Goal: Information Seeking & Learning: Check status

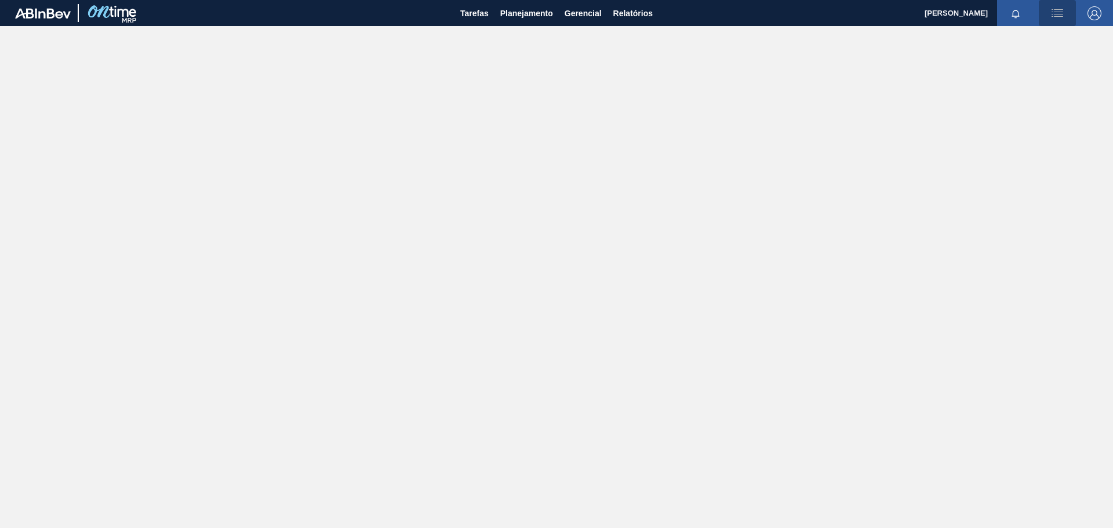
click at [1057, 8] on img "button" at bounding box center [1057, 13] width 14 height 14
click at [595, 14] on div at bounding box center [556, 264] width 1113 height 528
click at [631, 15] on span "Relatórios" at bounding box center [632, 13] width 39 height 14
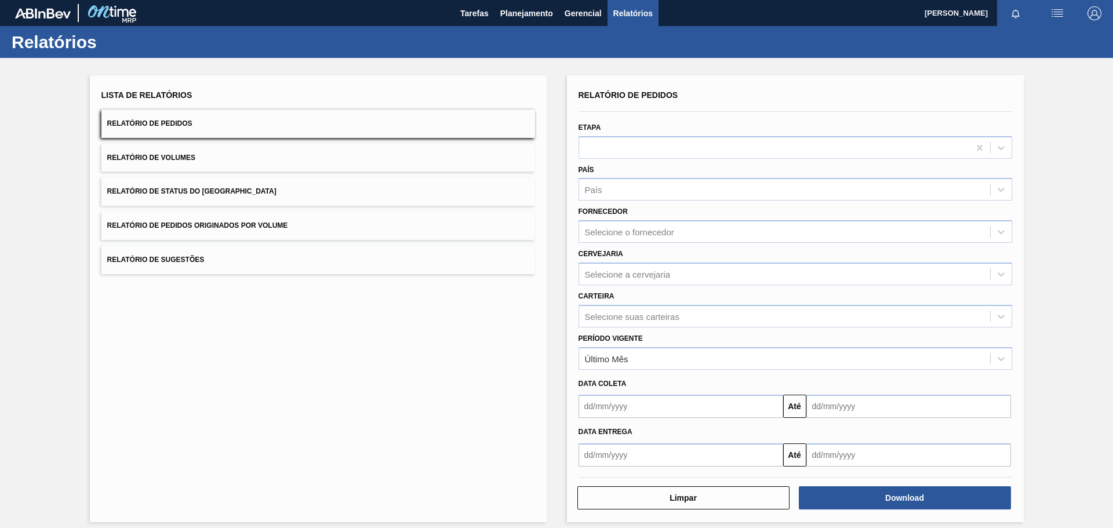
click at [194, 116] on button "Relatório de Pedidos" at bounding box center [317, 124] width 433 height 28
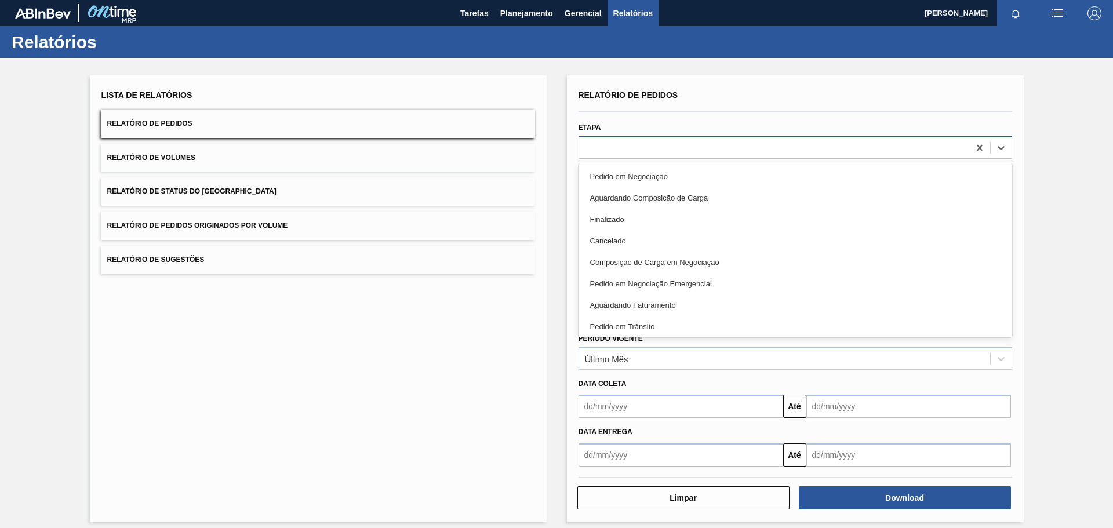
click at [691, 139] on div at bounding box center [774, 147] width 390 height 17
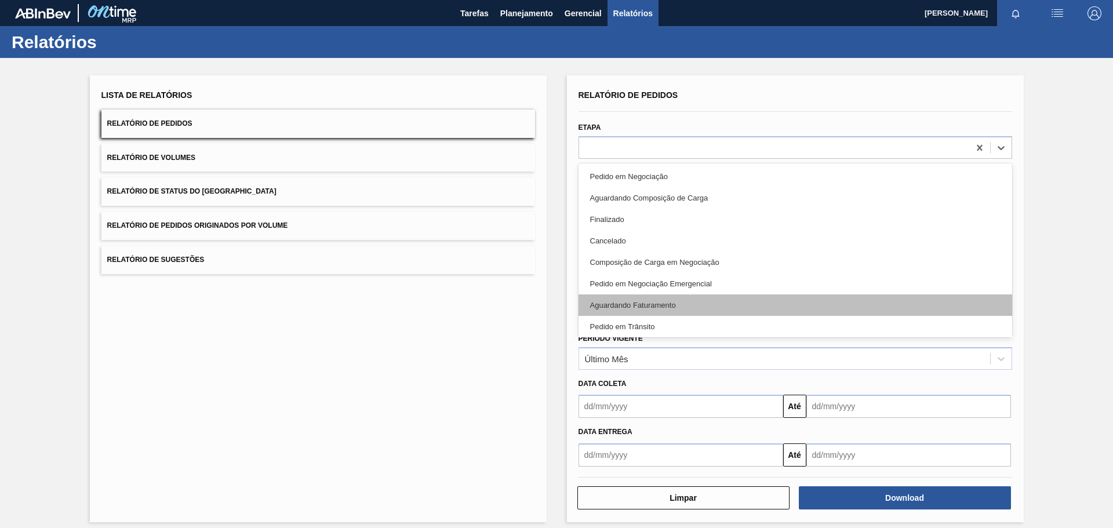
click at [708, 294] on div "Aguardando Faturamento" at bounding box center [794, 304] width 433 height 21
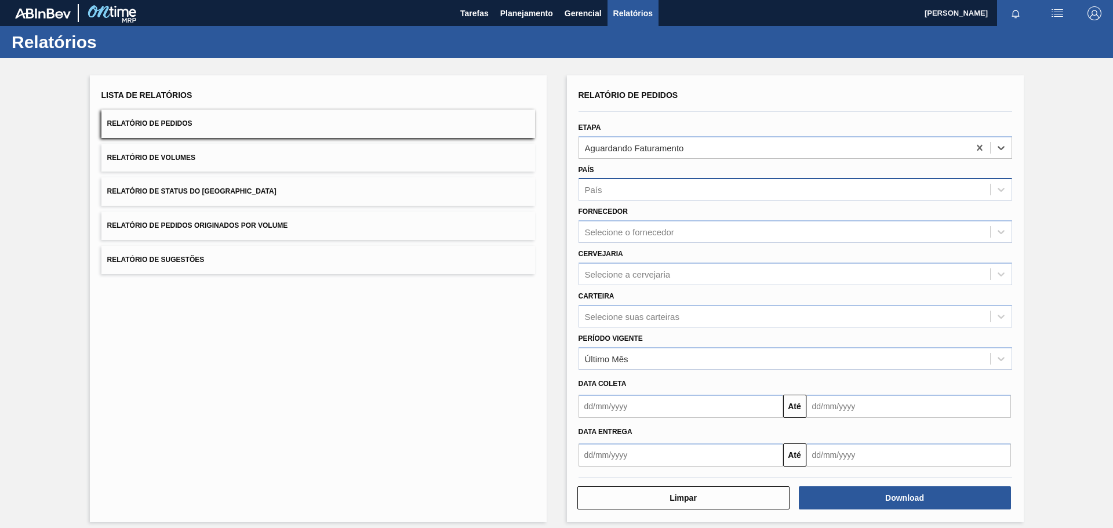
click at [695, 181] on div "País" at bounding box center [784, 189] width 411 height 17
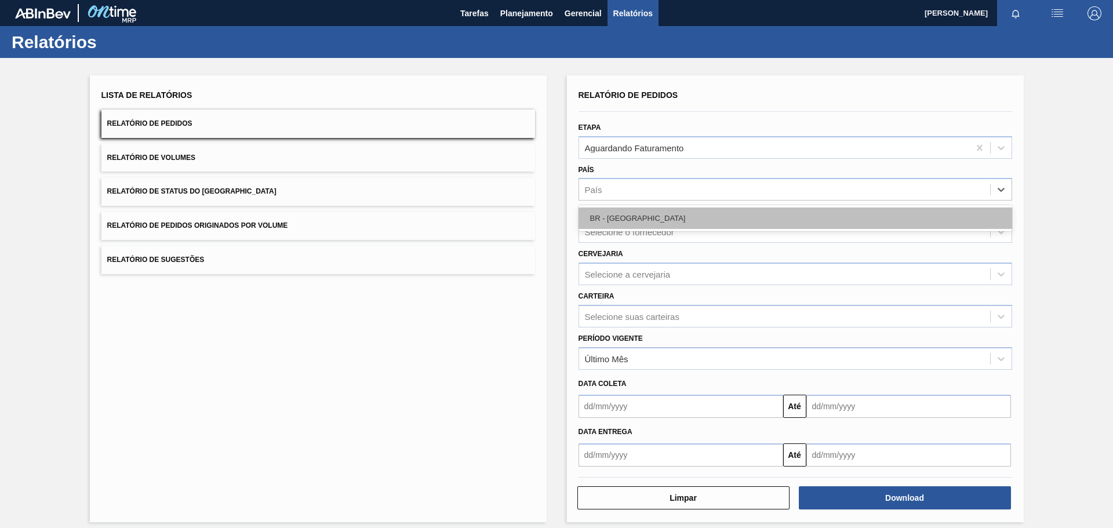
click at [661, 207] on div "BR - [GEOGRAPHIC_DATA]" at bounding box center [794, 217] width 433 height 21
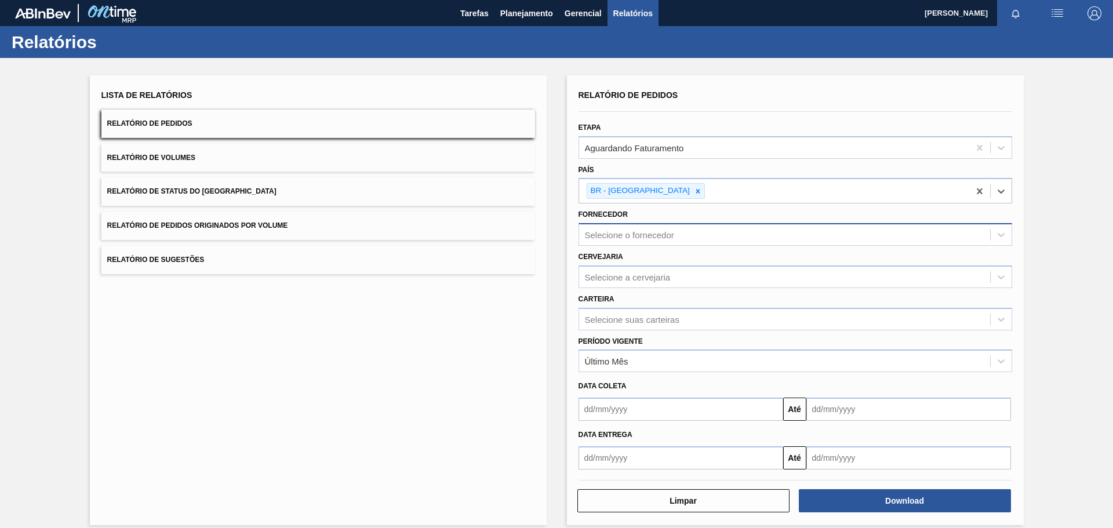
click at [656, 230] on div "Selecione o fornecedor" at bounding box center [629, 235] width 89 height 10
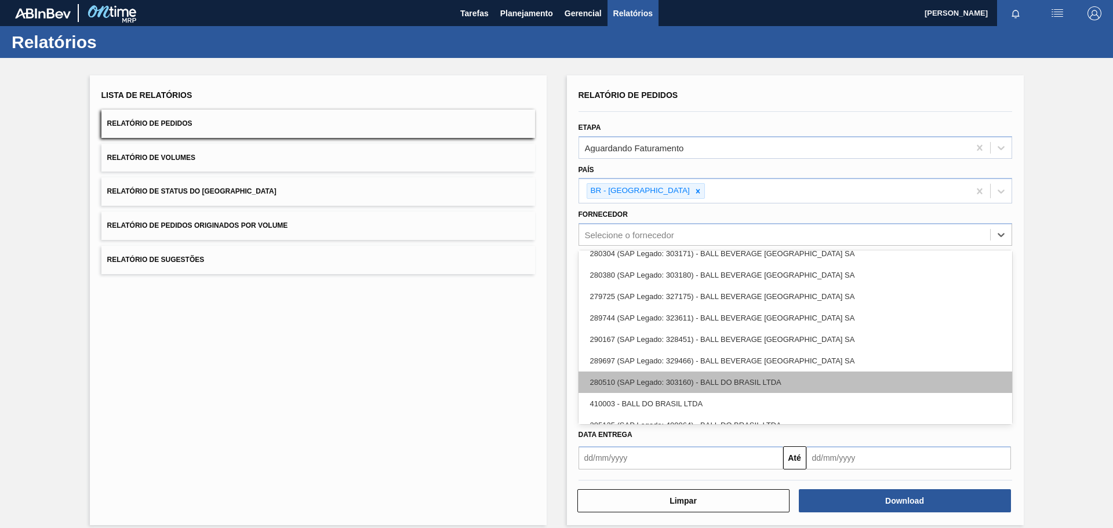
scroll to position [193, 0]
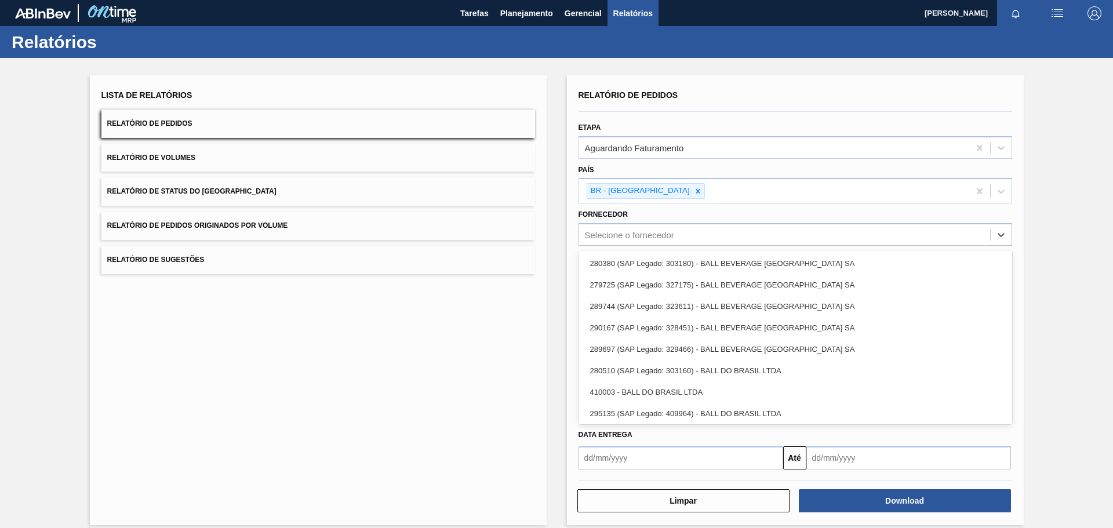
click at [558, 304] on div "Lista de Relatórios Relatório de Pedidos Relatório de Volumes Relatório de Stat…" at bounding box center [556, 299] width 1113 height 482
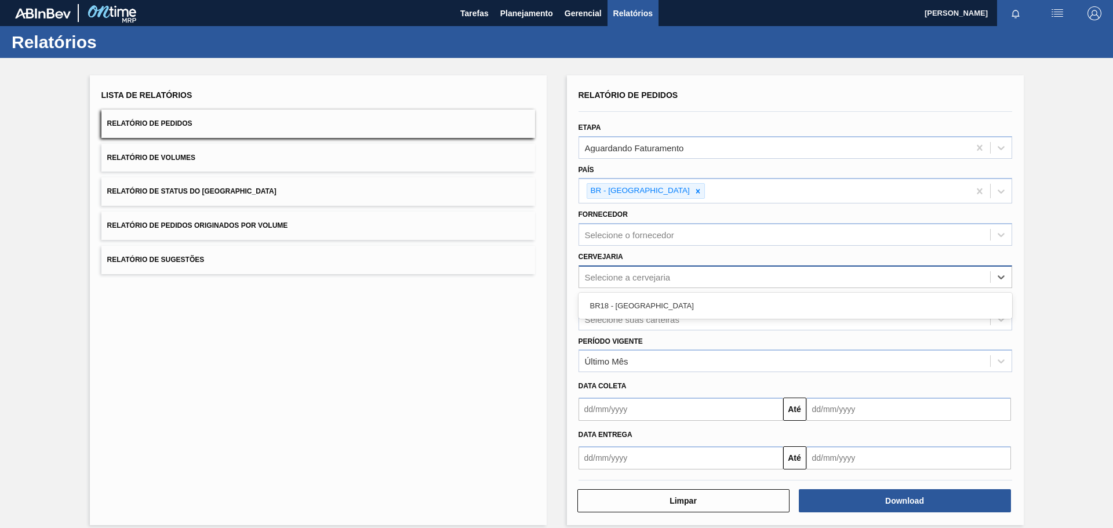
click at [632, 272] on div "Selecione a cervejaria" at bounding box center [628, 277] width 86 height 10
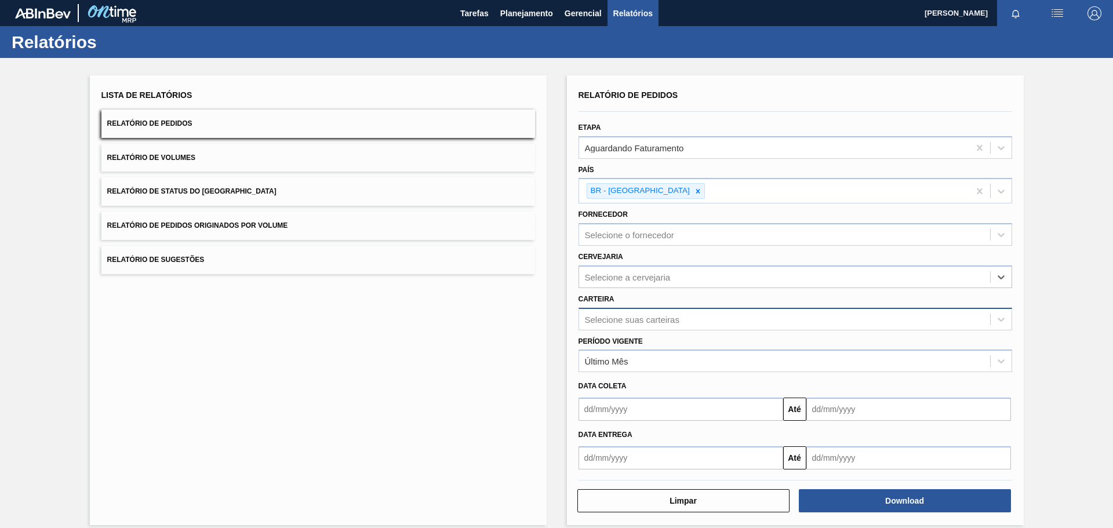
click at [631, 311] on div "Selecione suas carteiras" at bounding box center [784, 319] width 411 height 17
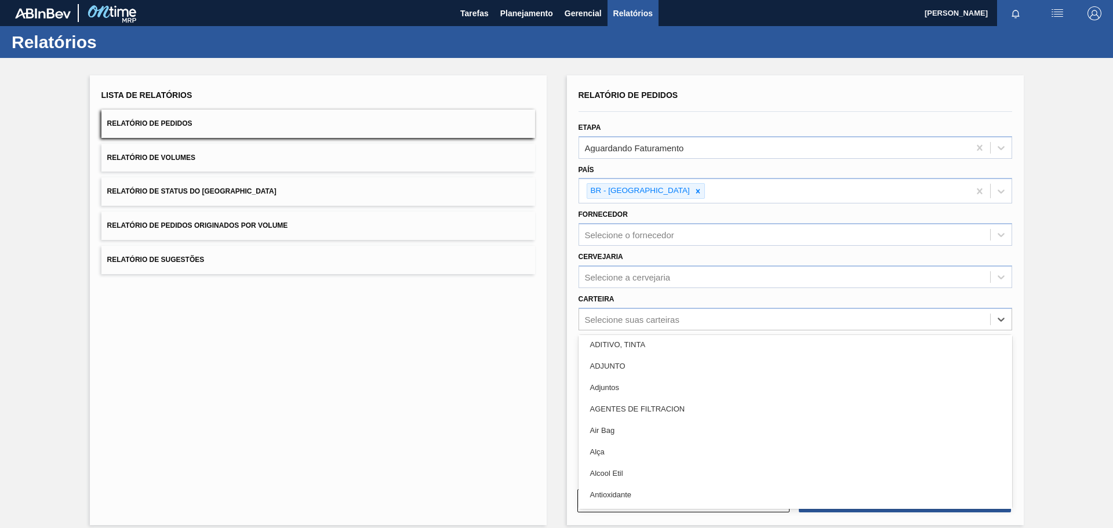
scroll to position [155, 0]
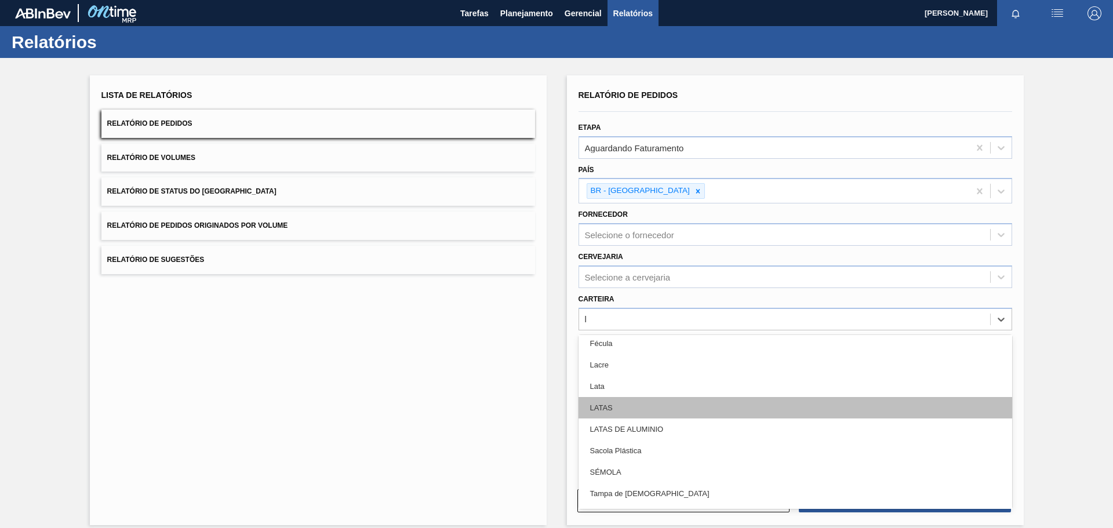
type input "la"
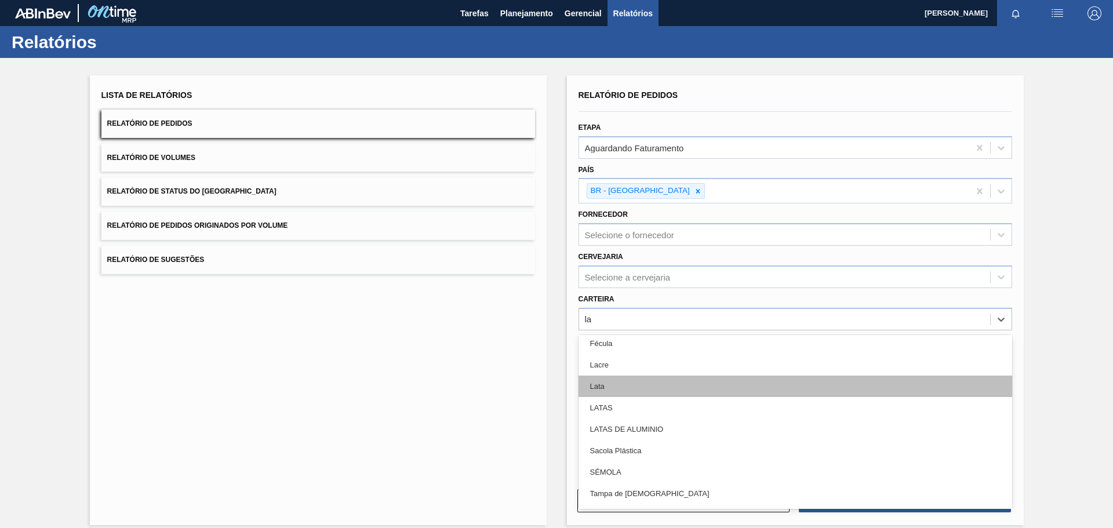
click at [629, 375] on div "Lata" at bounding box center [794, 385] width 433 height 21
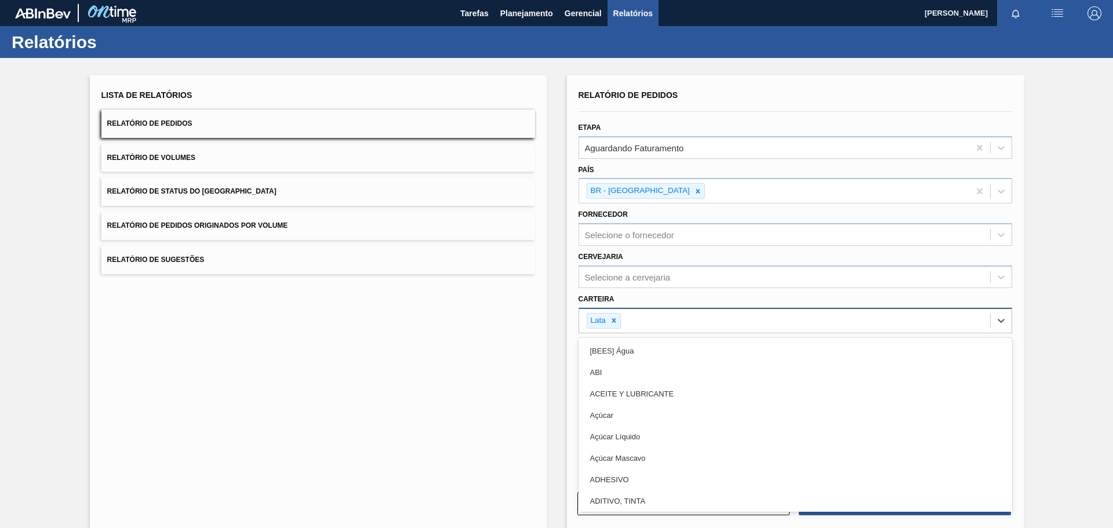
click at [655, 309] on div "Lata" at bounding box center [784, 321] width 411 height 24
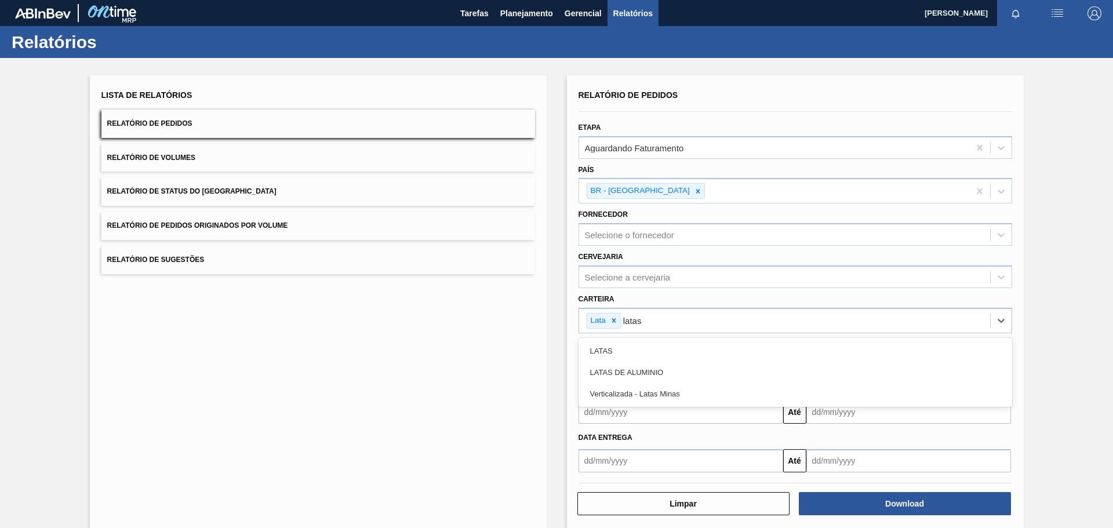
type input "latas"
click at [548, 360] on div "Lista de Relatórios Relatório de Pedidos Relatório de Volumes Relatório de Stat…" at bounding box center [556, 300] width 1113 height 484
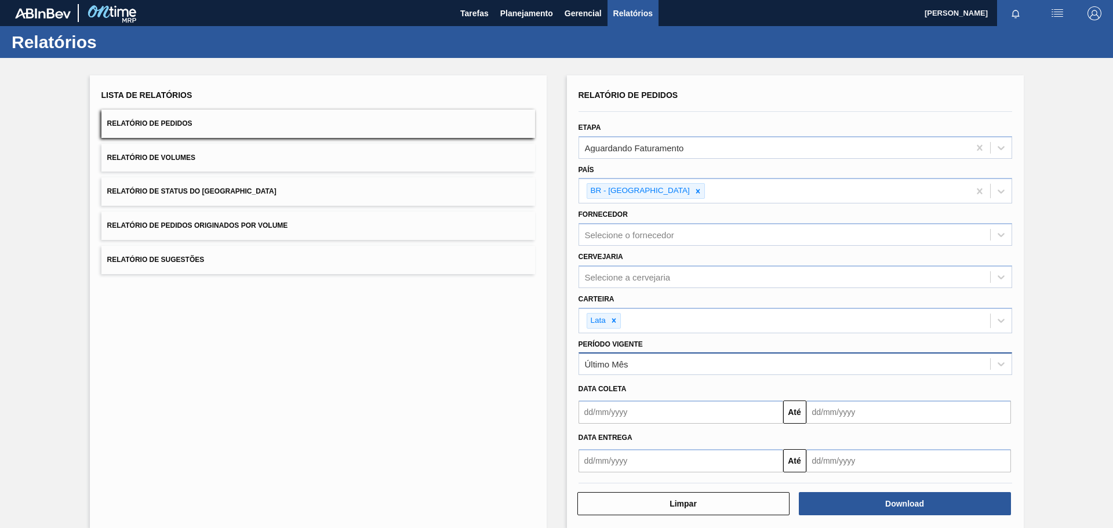
click at [684, 356] on div "Último Mês" at bounding box center [784, 364] width 411 height 17
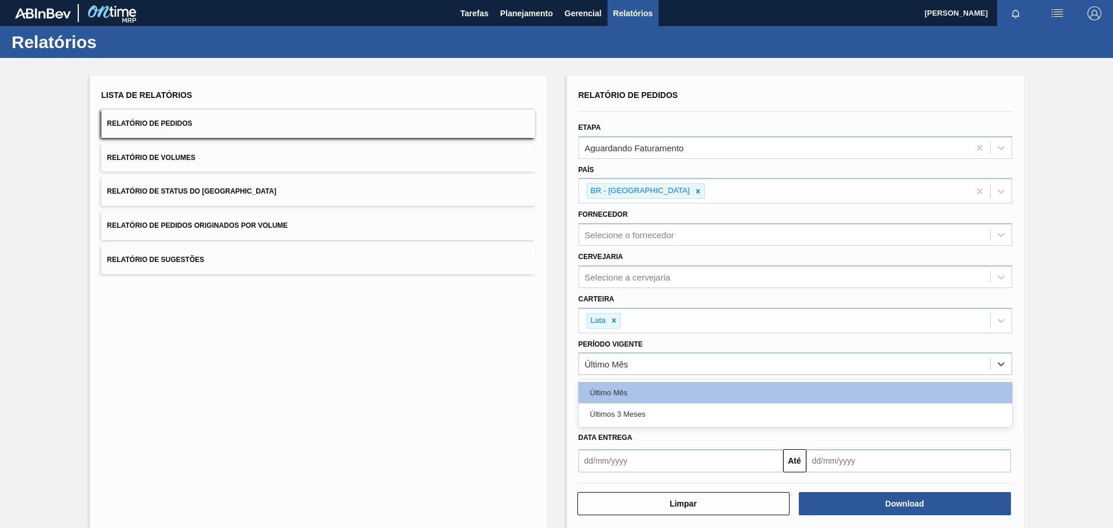
click at [451, 341] on div "Lista de Relatórios Relatório de Pedidos Relatório de Volumes Relatório de Stat…" at bounding box center [318, 301] width 457 height 453
